Goal: Information Seeking & Learning: Learn about a topic

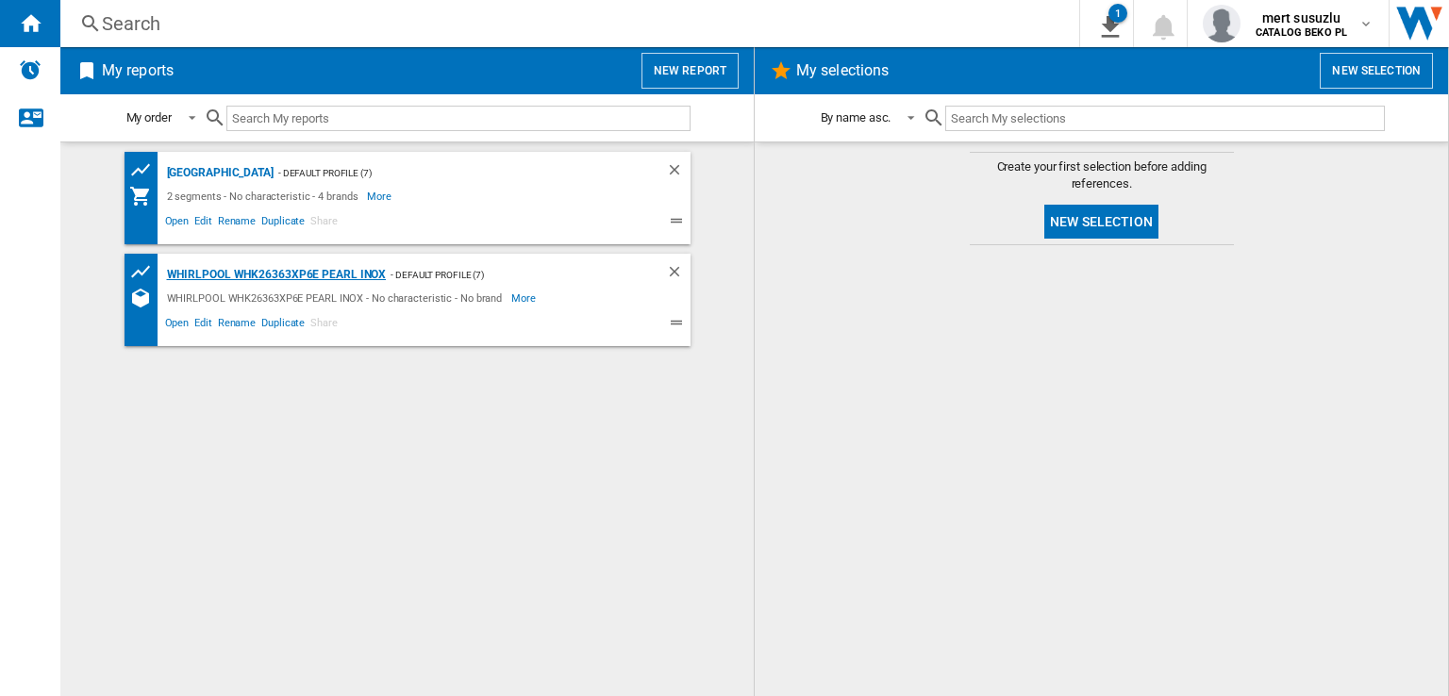
click at [228, 277] on div "WHIRLPOOL WHK26363XP6E PEARL INOX" at bounding box center [274, 275] width 224 height 24
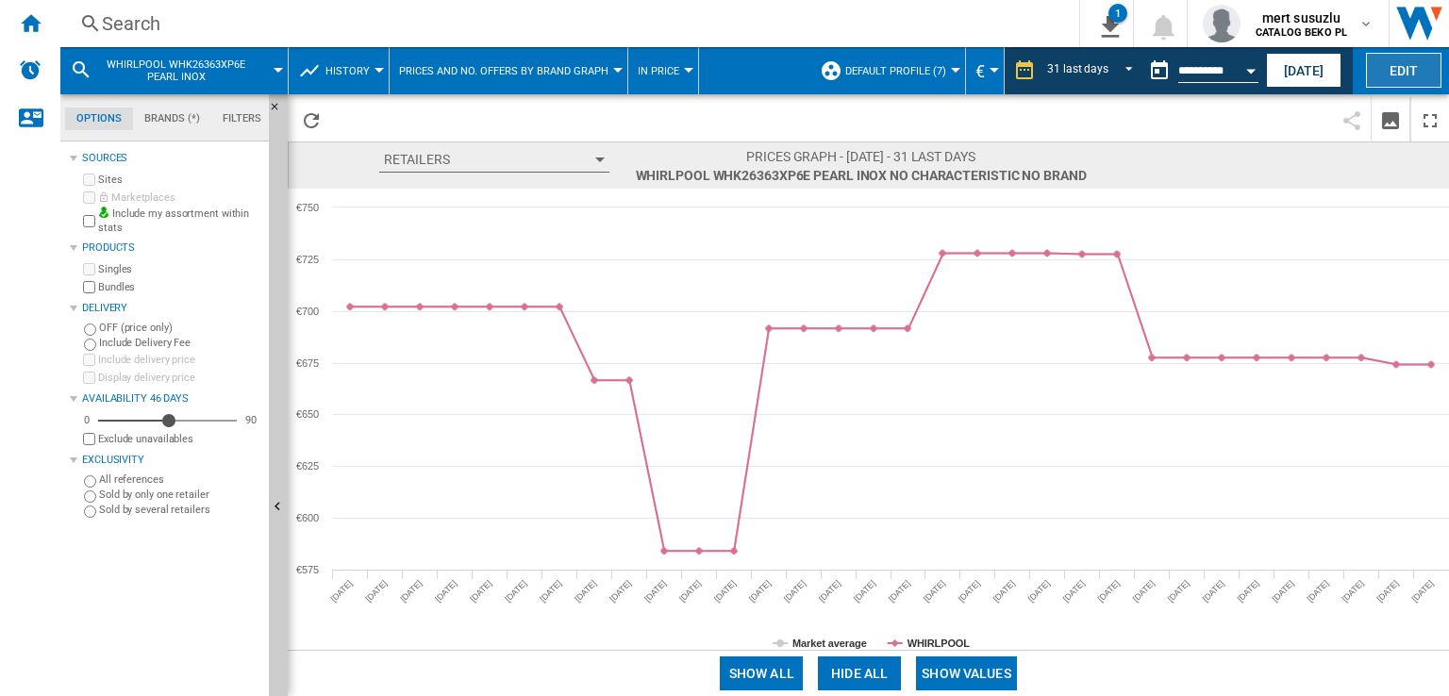
click at [1422, 58] on button "Edit" at bounding box center [1403, 70] width 75 height 35
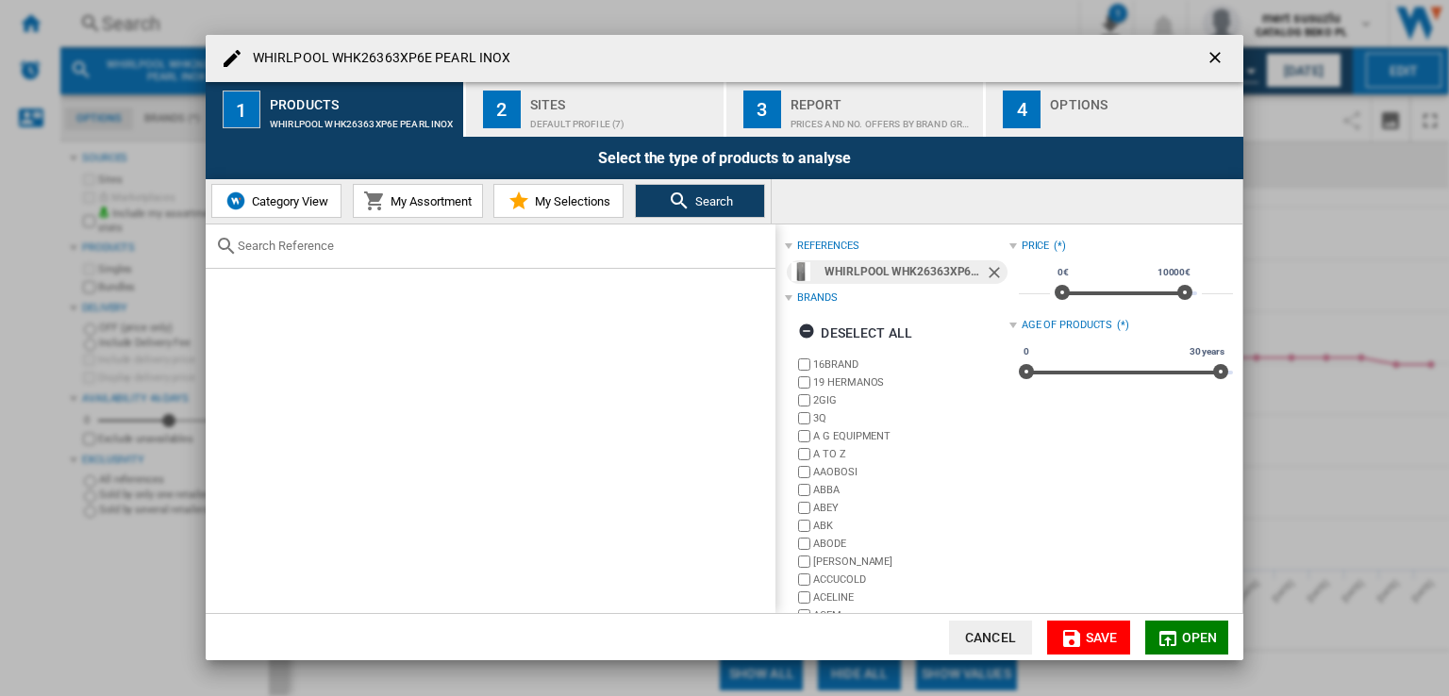
click at [328, 250] on input "text" at bounding box center [502, 246] width 528 height 14
paste input "WHK 26404 XP5E"
type input "WHK 26404 XP5E"
click at [993, 273] on ng-md-icon "Remove" at bounding box center [996, 274] width 23 height 23
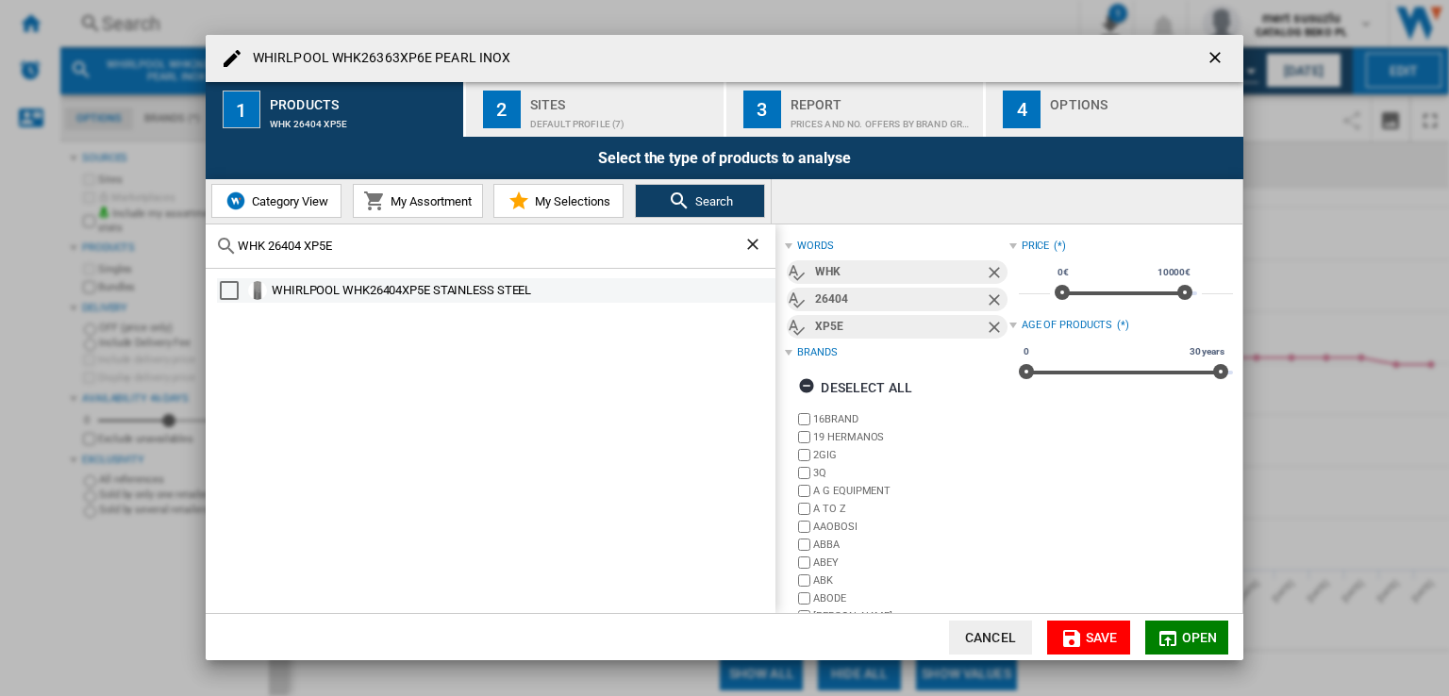
click at [226, 288] on div "Select" at bounding box center [229, 290] width 19 height 19
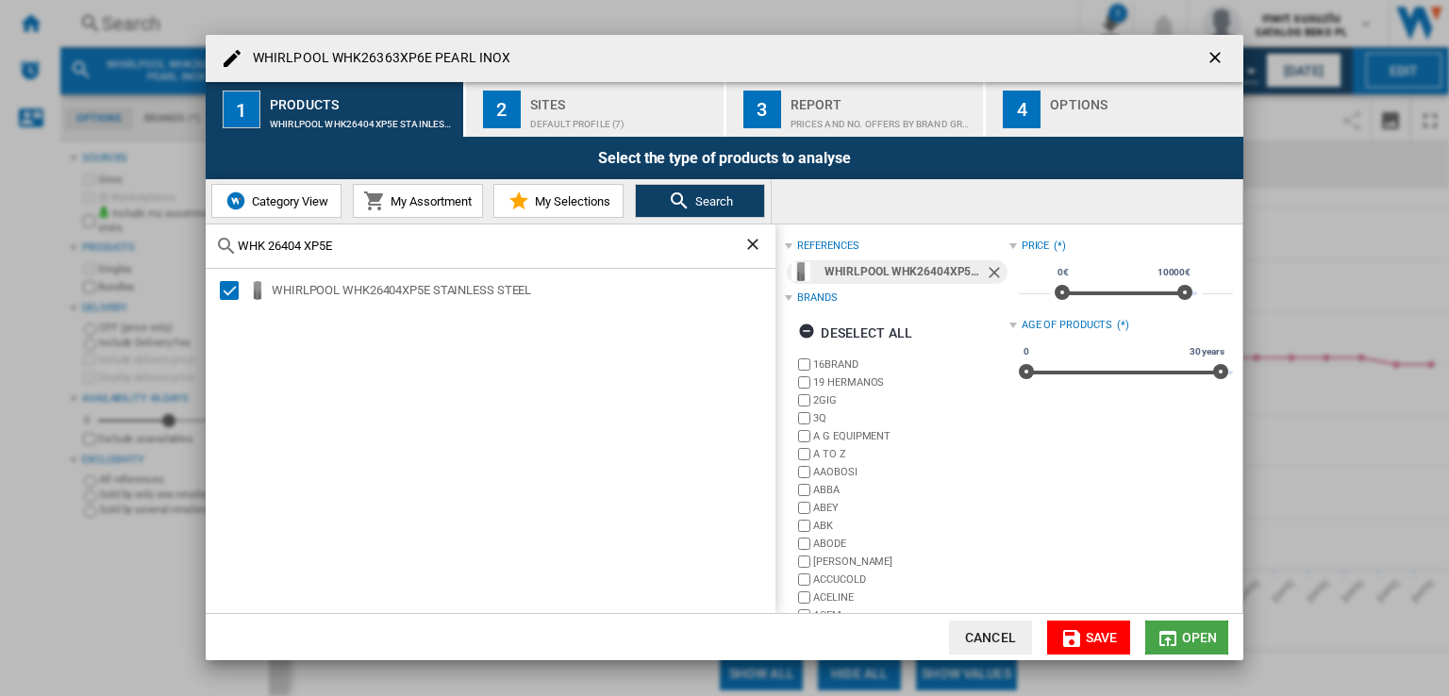
click at [1207, 638] on span "Open" at bounding box center [1200, 637] width 36 height 15
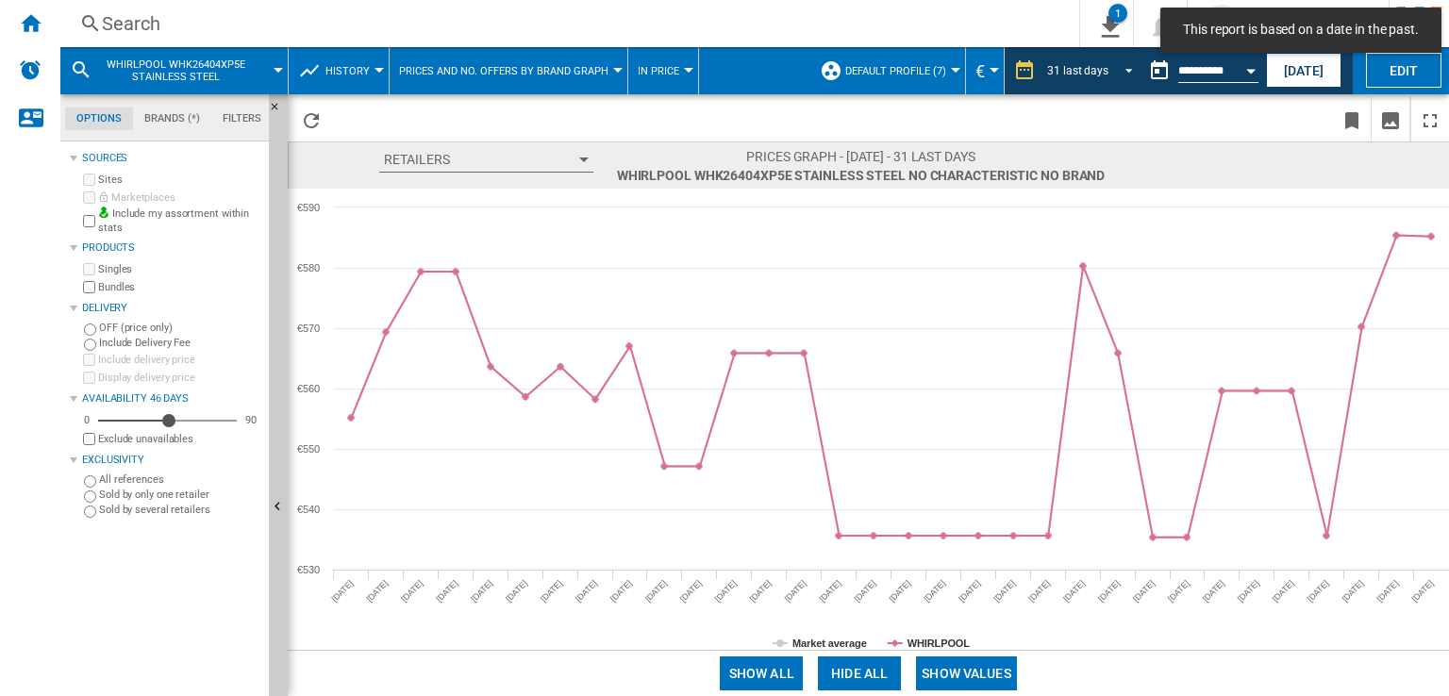
click at [1119, 71] on span "REPORTS.WIZARD.STEPS.REPORT.STEPS.REPORT_OPTIONS.PERIOD: 31 last days" at bounding box center [1123, 68] width 23 height 17
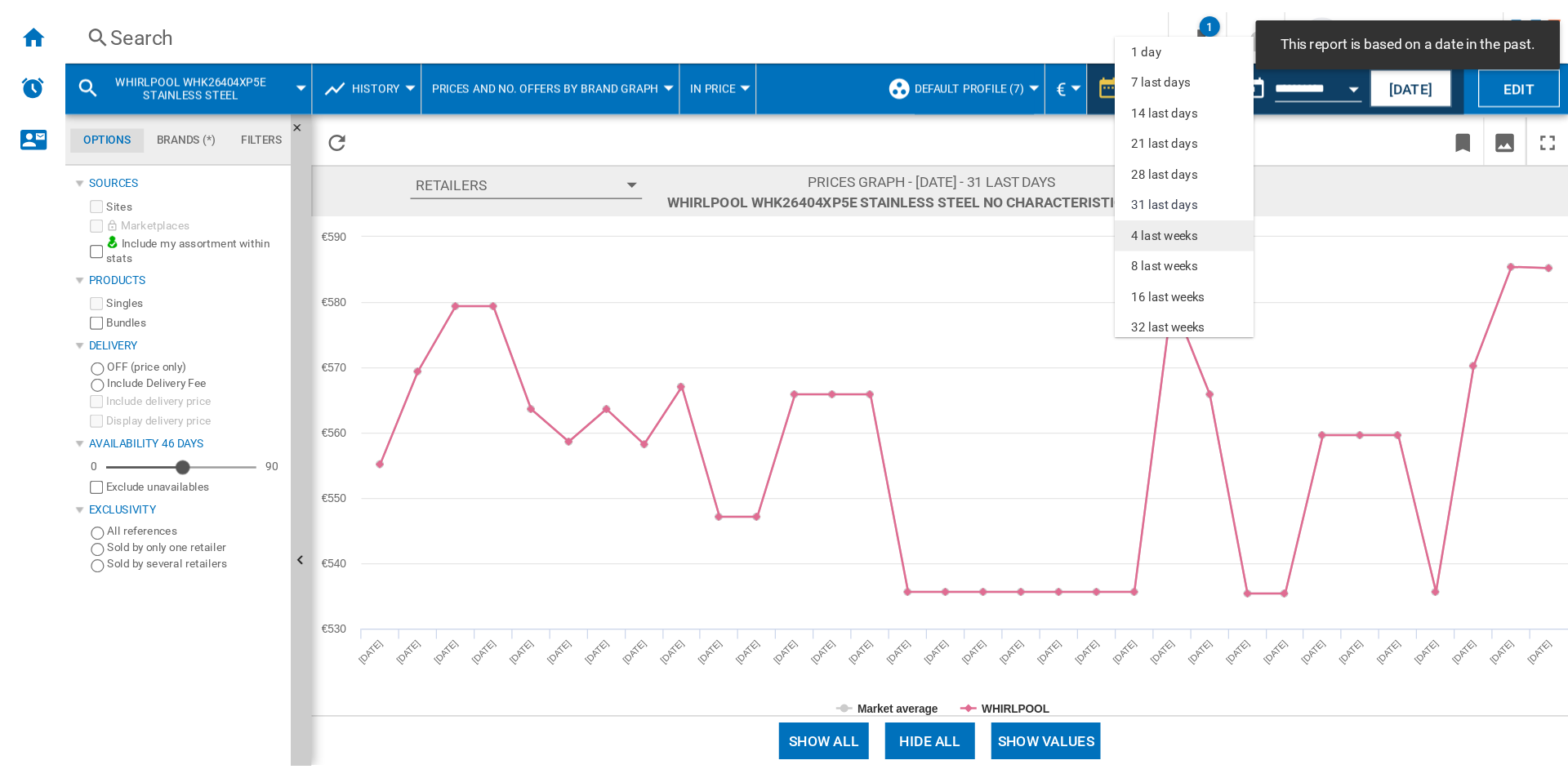
scroll to position [93, 0]
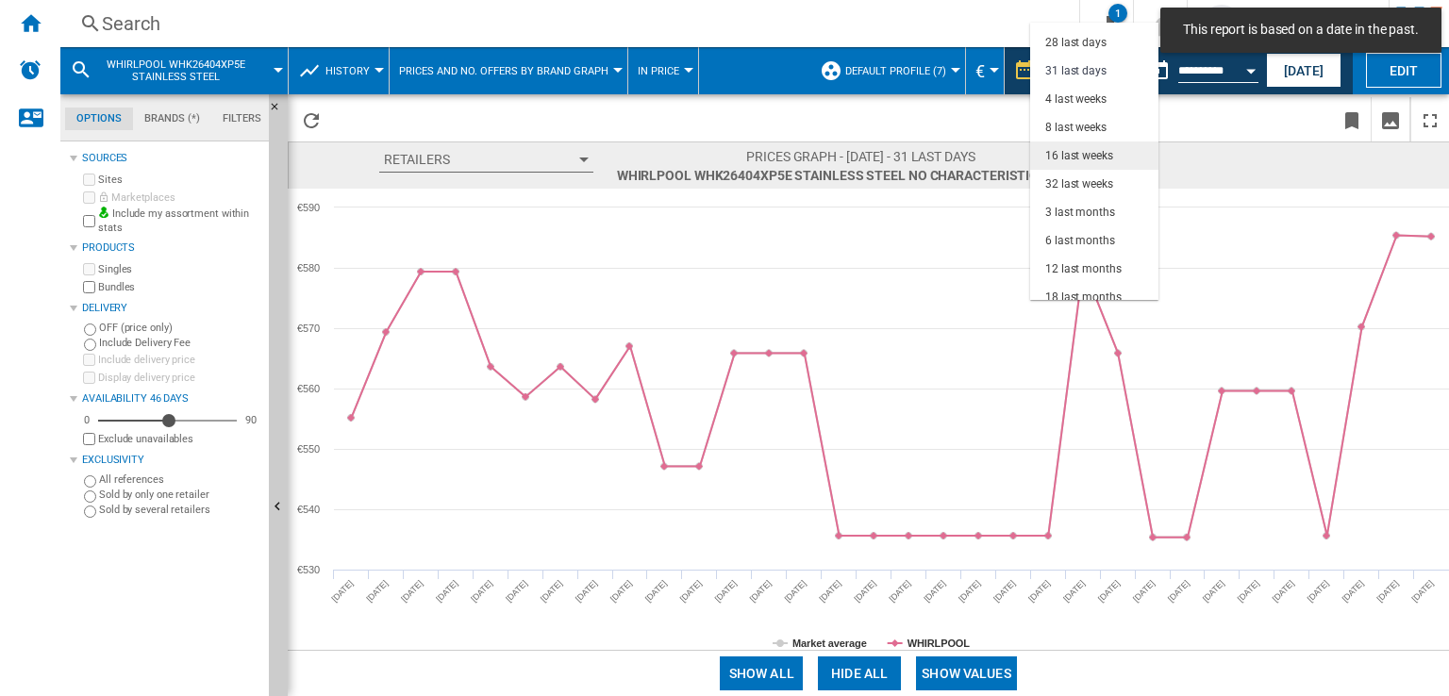
click at [1078, 151] on div "16 last weeks" at bounding box center [1079, 156] width 68 height 16
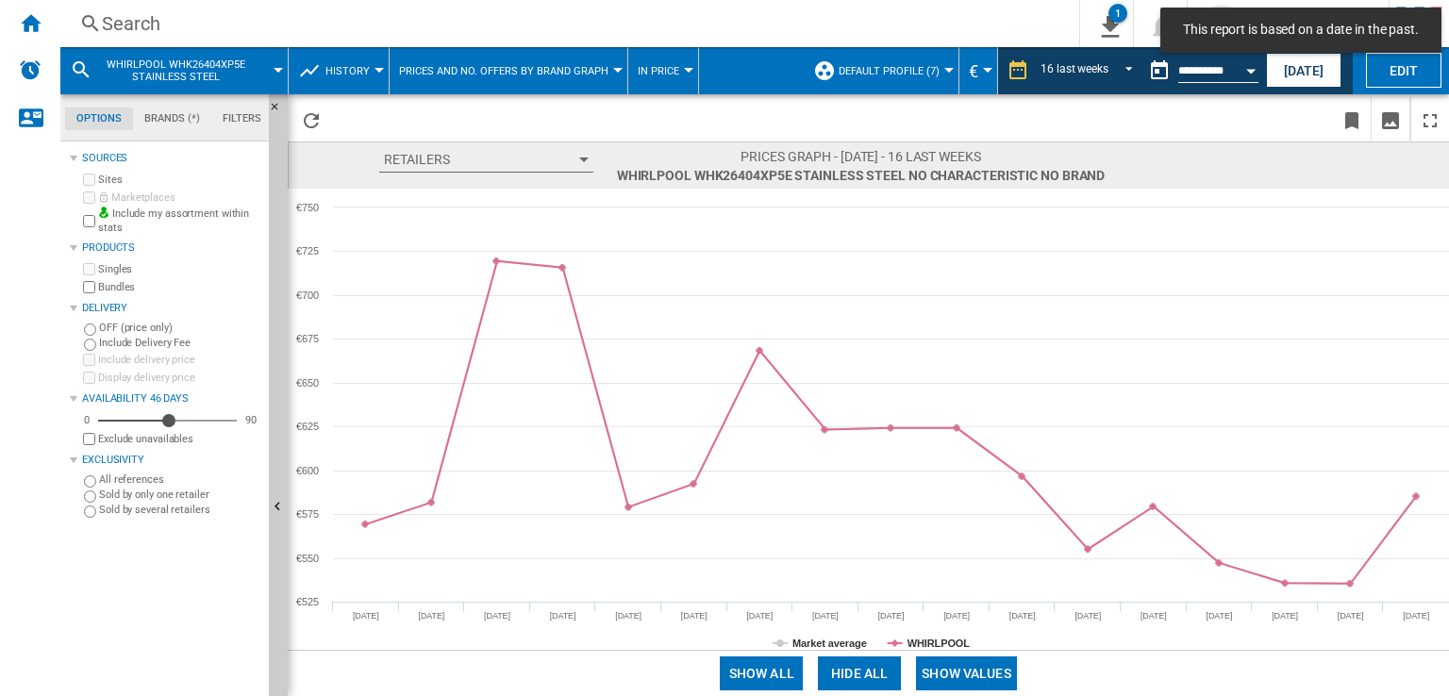
click at [947, 667] on button "Show values" at bounding box center [966, 673] width 101 height 34
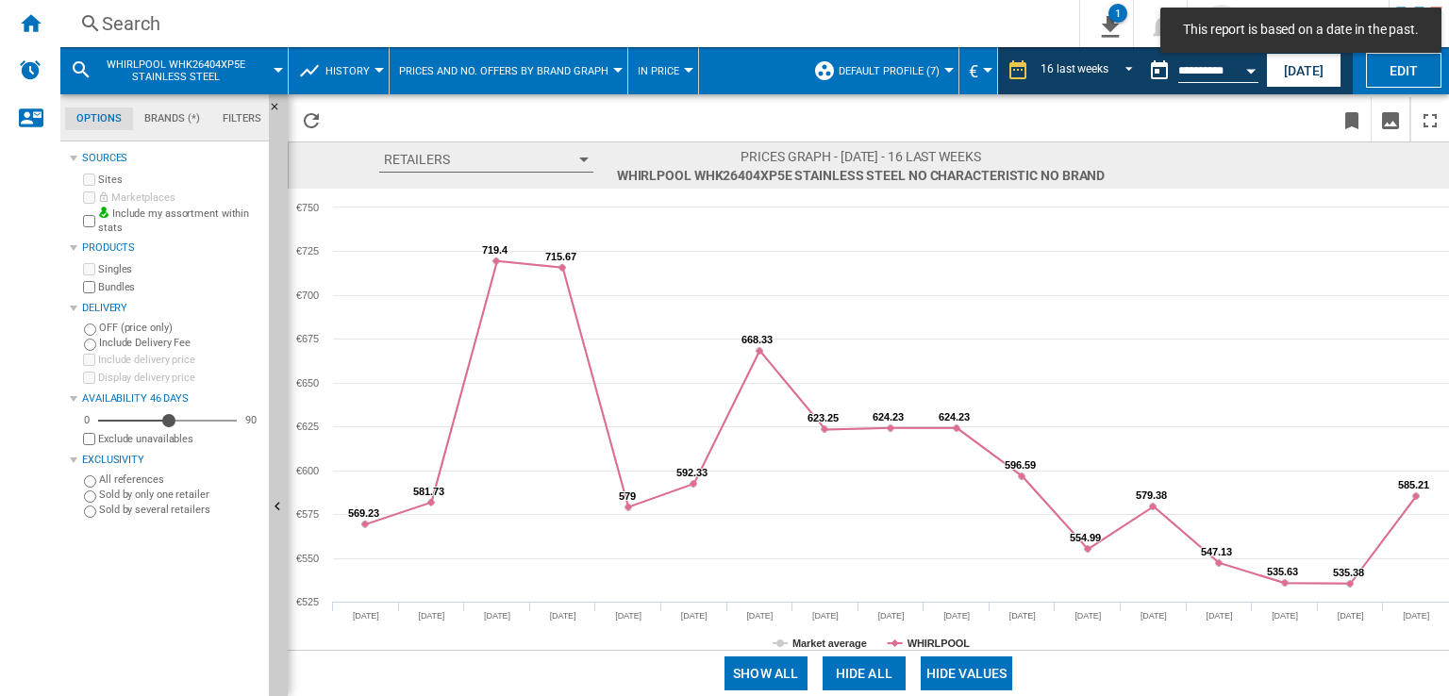
click at [525, 73] on span "Prices and No. offers by brand graph" at bounding box center [503, 71] width 209 height 12
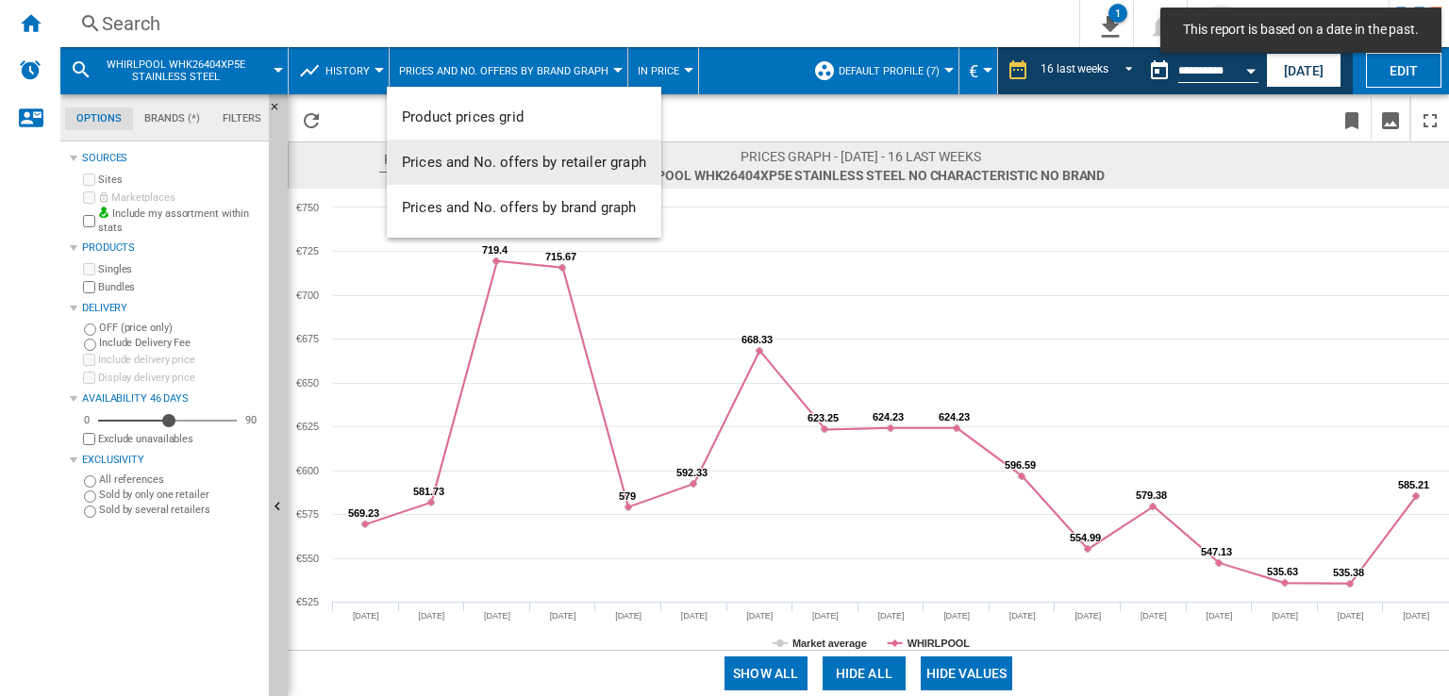
click at [565, 160] on span "Prices and No. offers by retailer graph" at bounding box center [524, 162] width 244 height 17
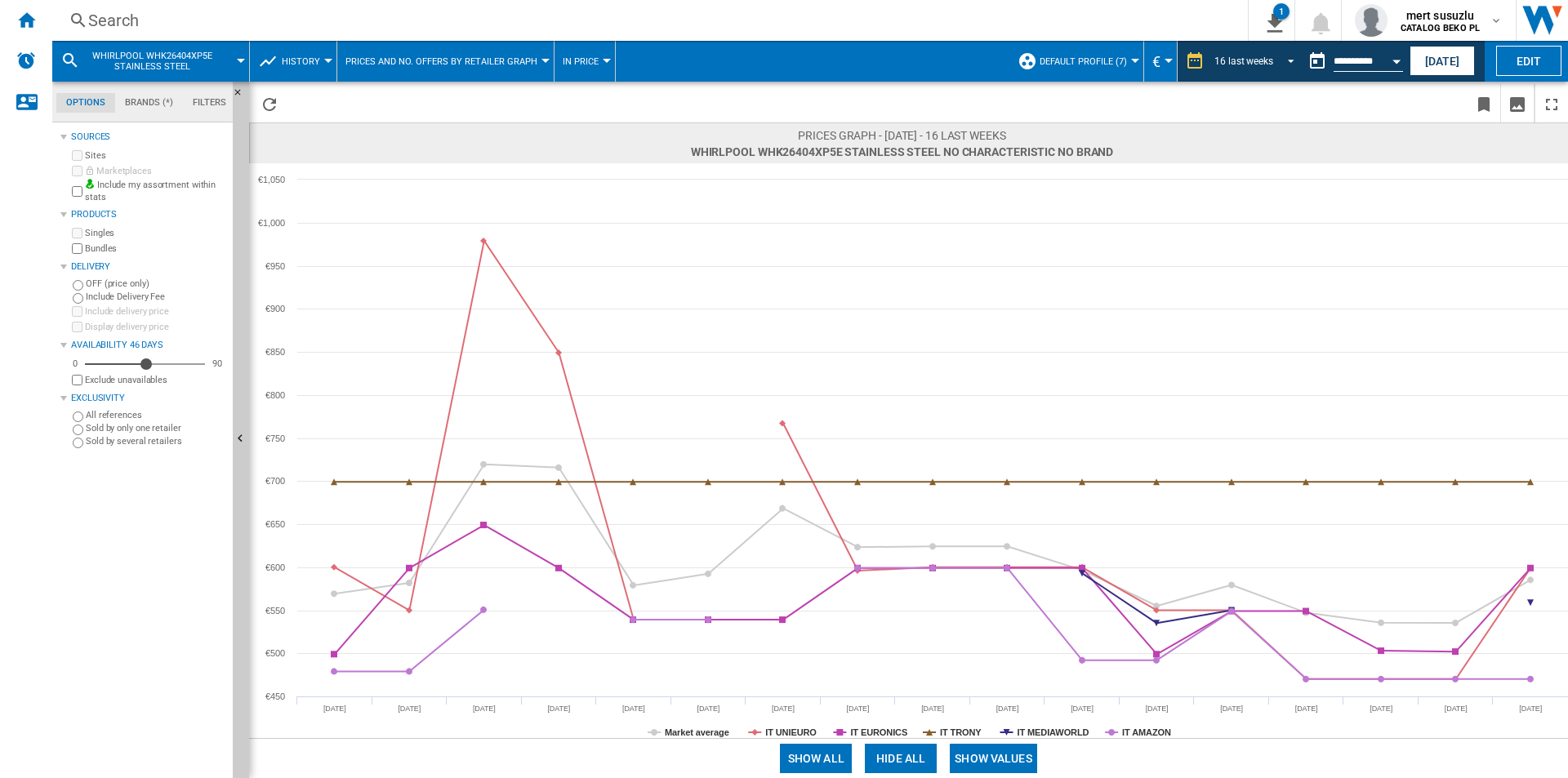
click at [1254, 63] on div "16 last weeks" at bounding box center [1244, 61] width 59 height 11
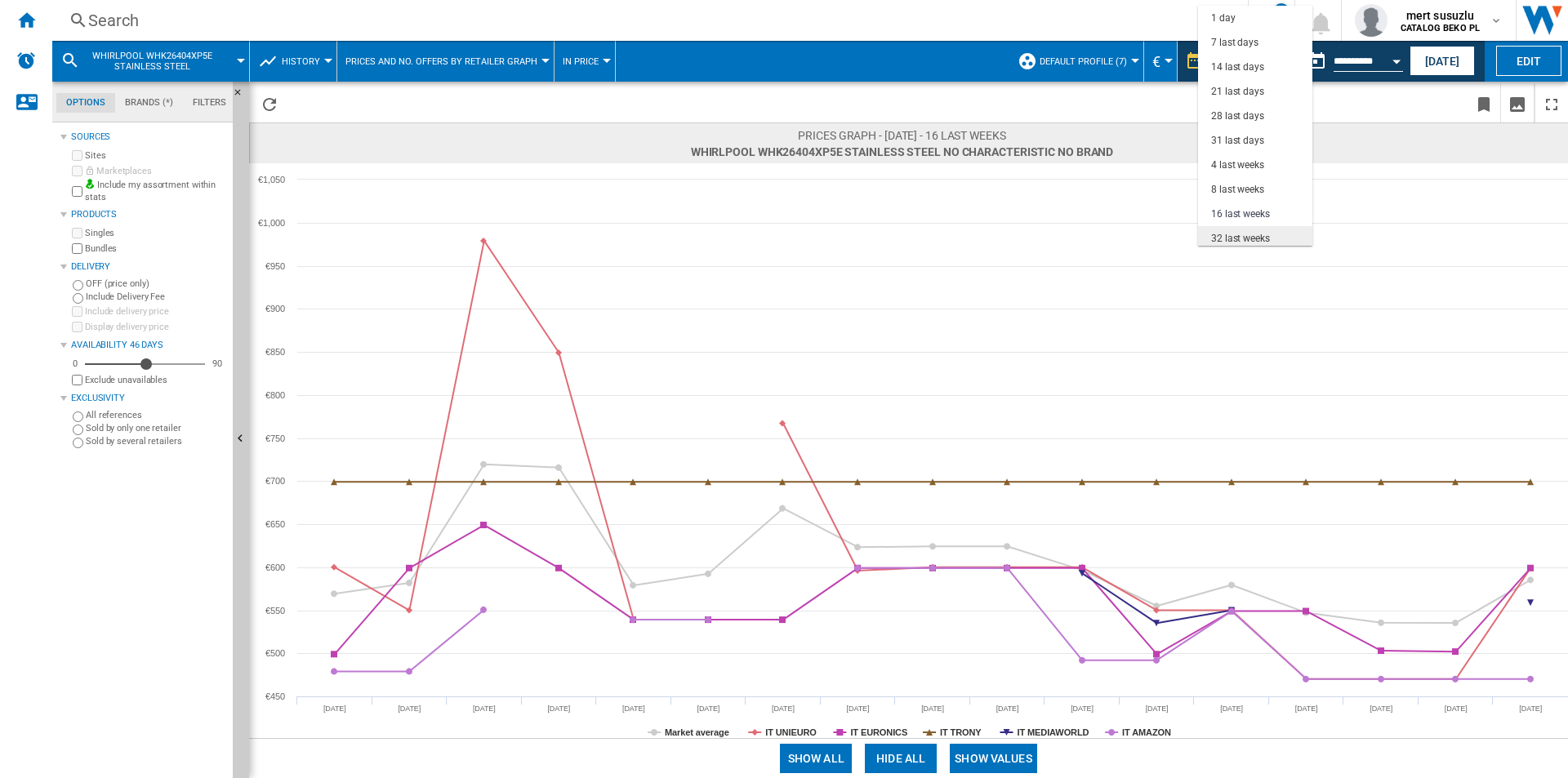
scroll to position [103, 0]
click at [1247, 42] on div "31 last days" at bounding box center [1237, 38] width 53 height 14
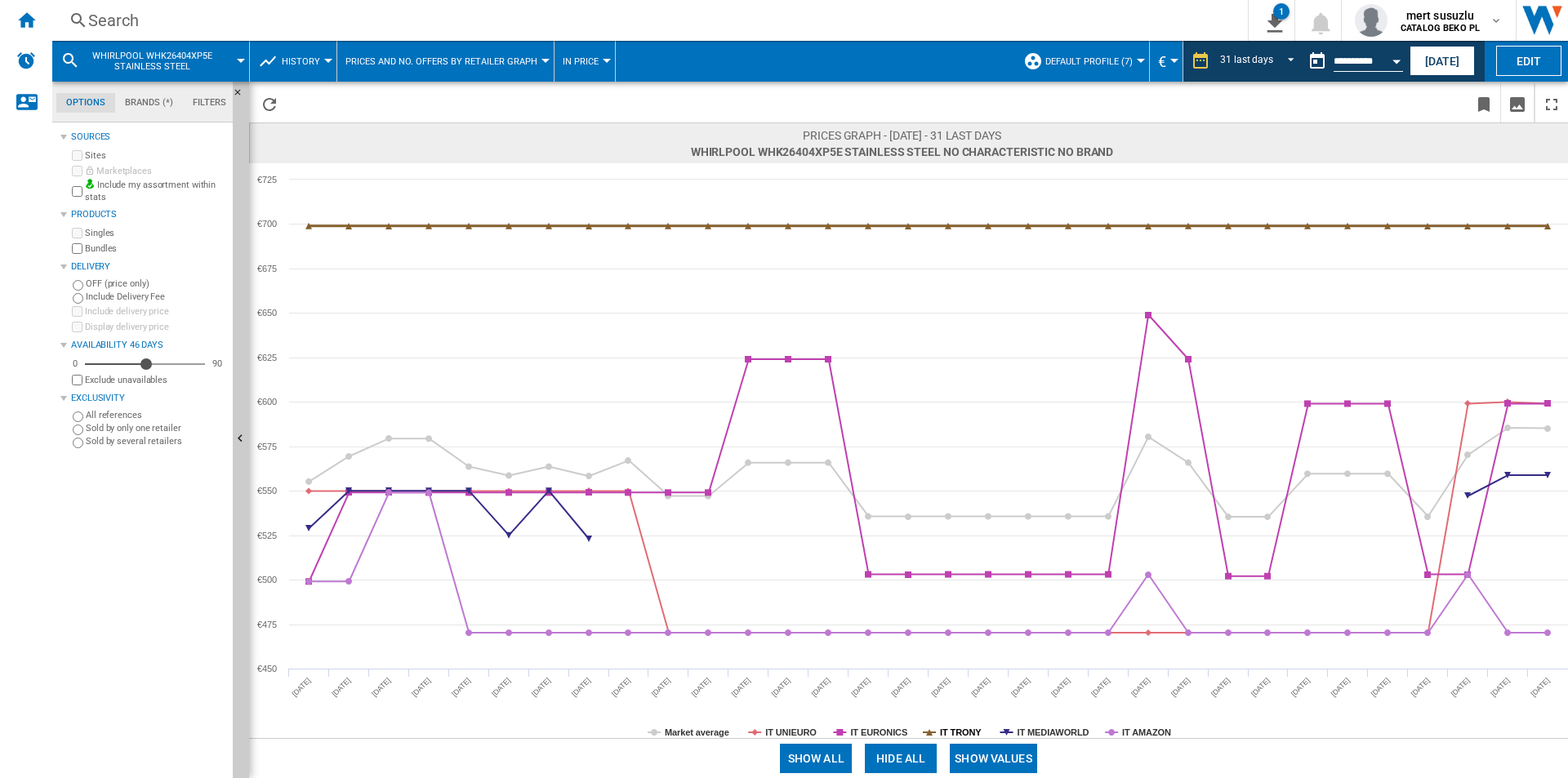
click at [958, 601] on tspan "IT TRONY" at bounding box center [961, 731] width 42 height 10
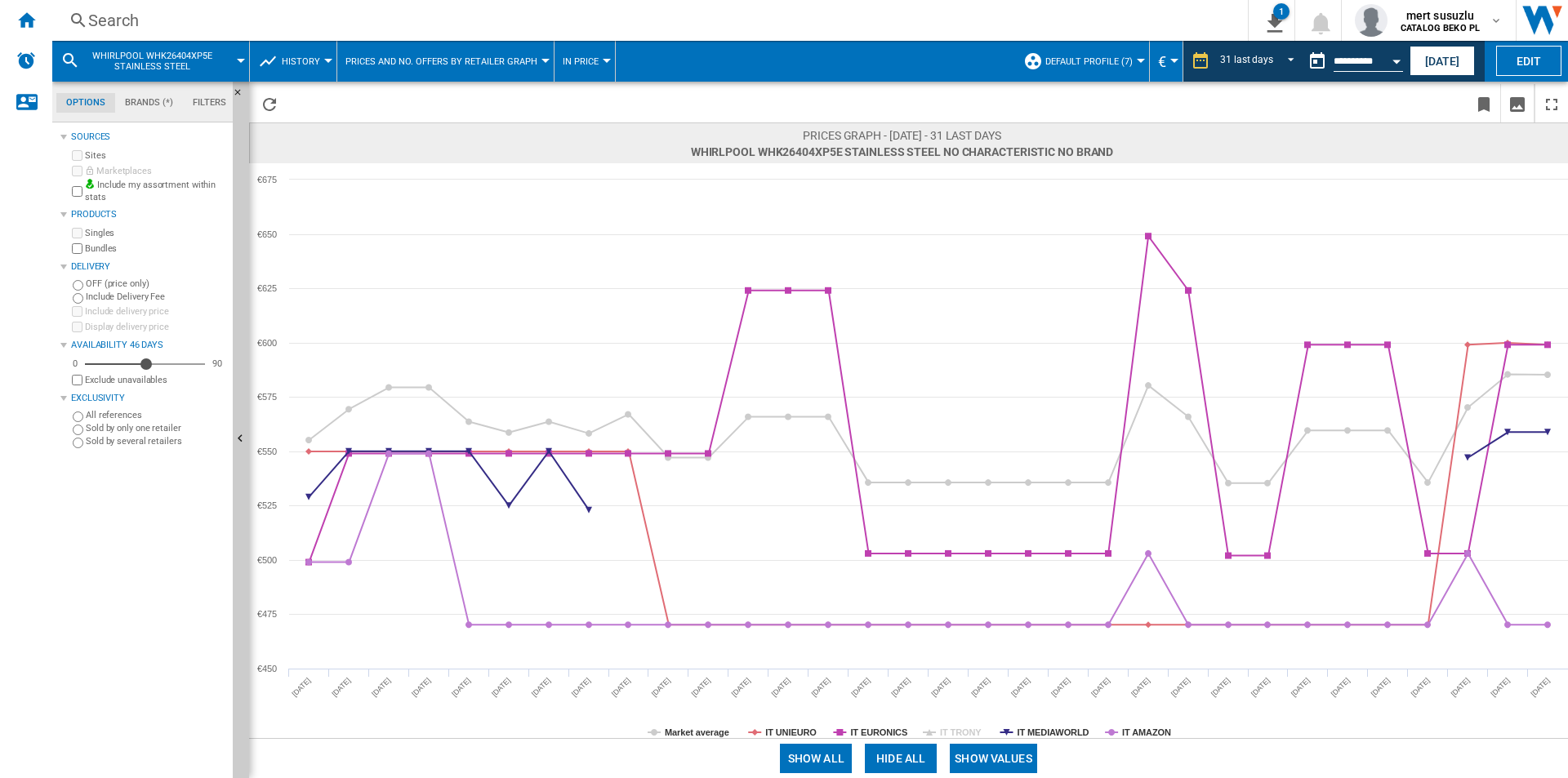
click at [958, 601] on tspan "IT TRONY" at bounding box center [961, 731] width 42 height 10
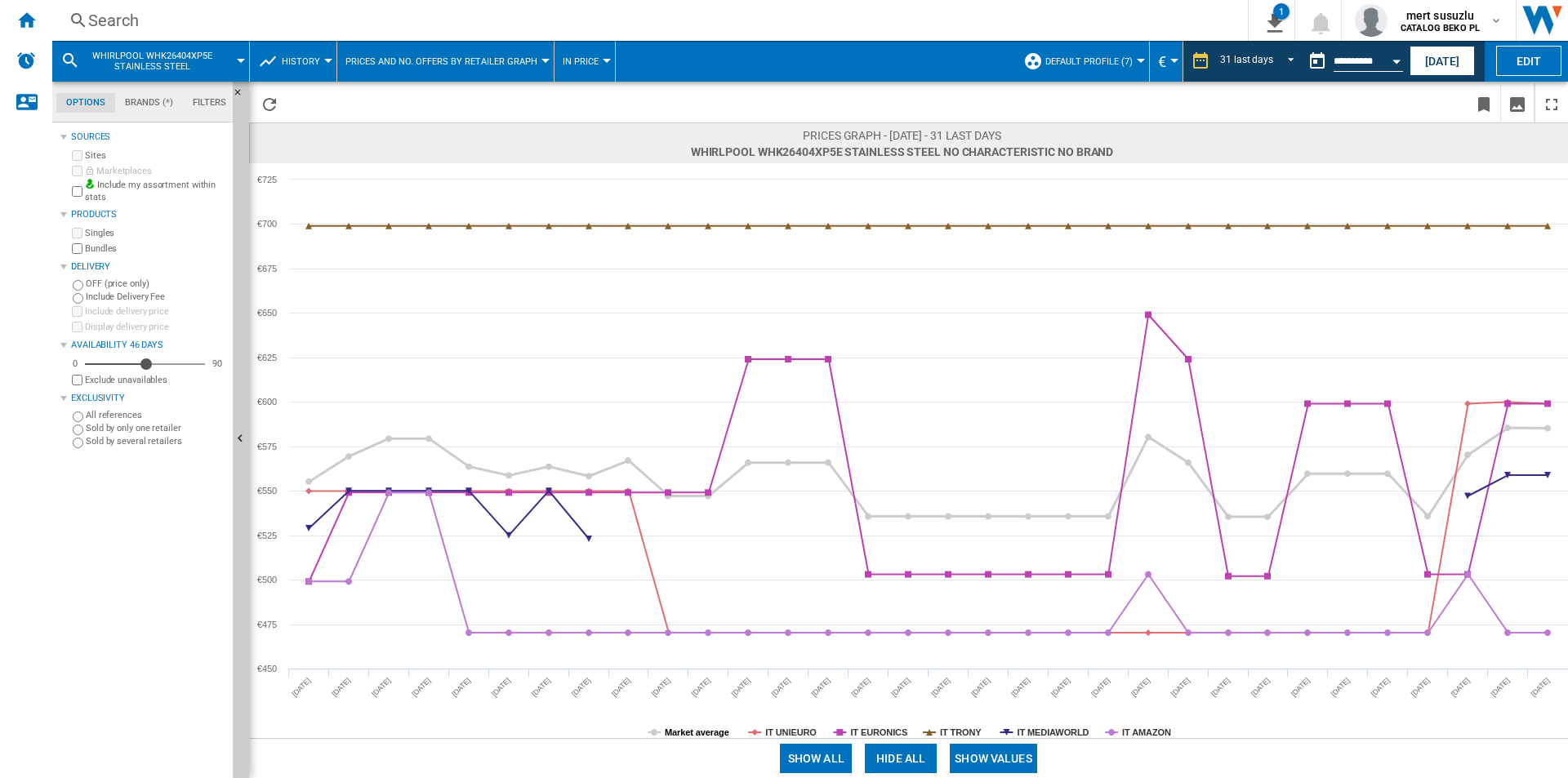
click at [712, 601] on tspan "Market average" at bounding box center [697, 731] width 65 height 10
click at [1254, 61] on div "31 last days" at bounding box center [1246, 61] width 53 height 11
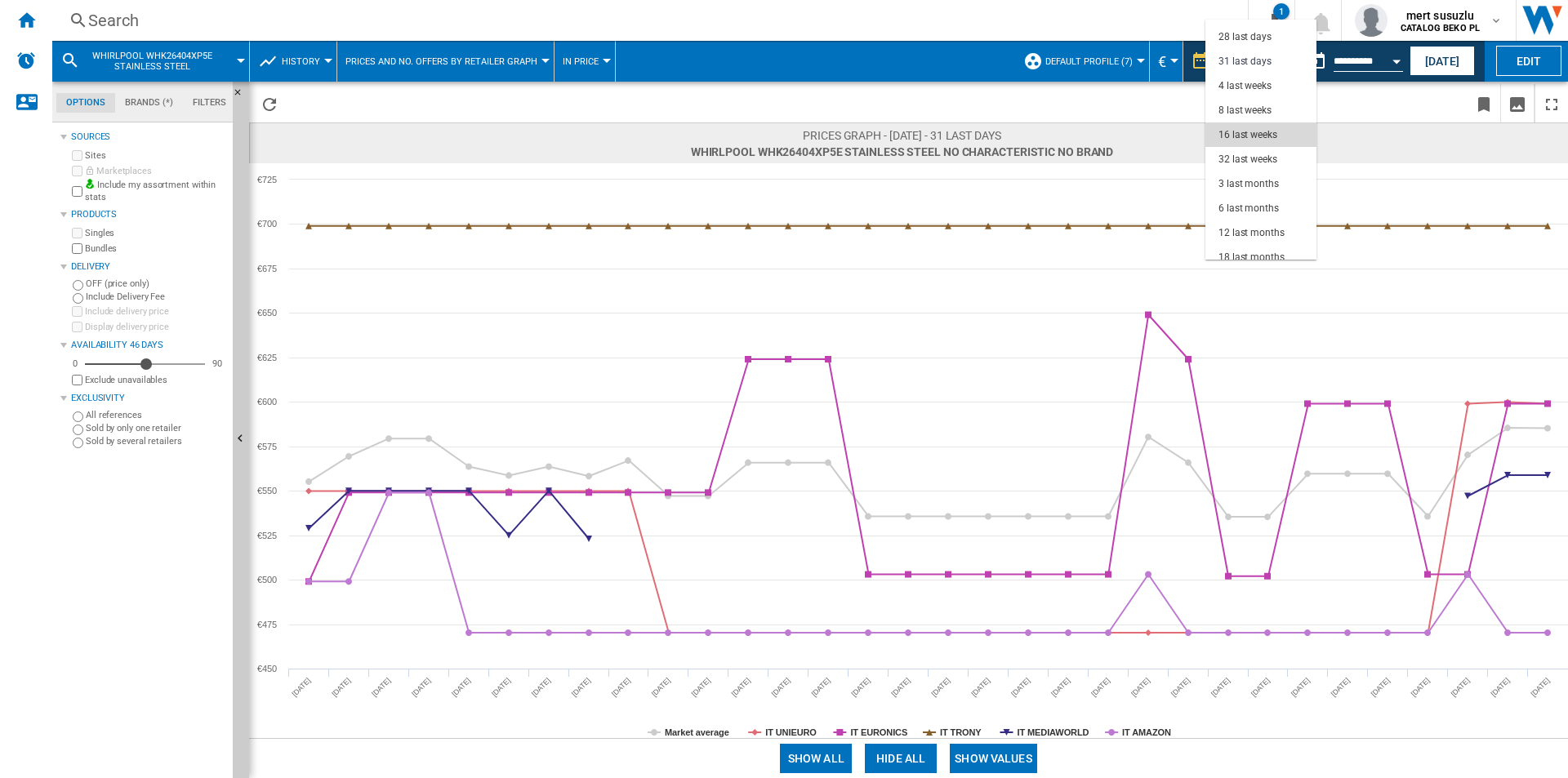
click at [1254, 132] on div "16 last weeks" at bounding box center [1248, 135] width 59 height 14
